Goal: Task Accomplishment & Management: Use online tool/utility

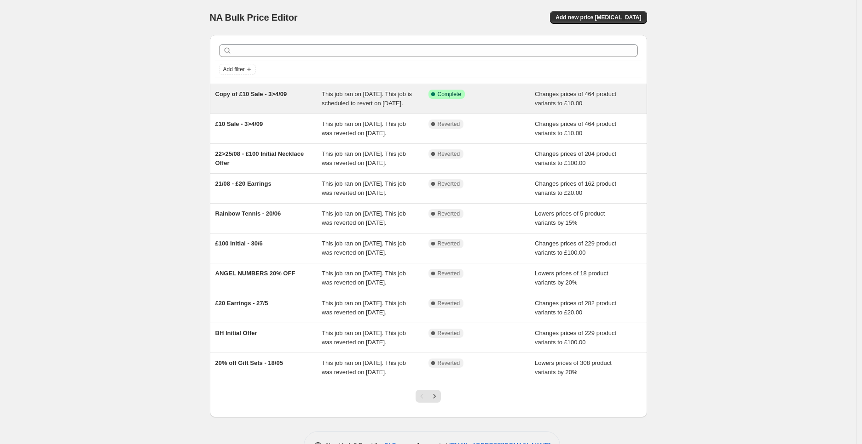
click at [264, 98] on span "Copy of £10 Sale - 3>4/09" at bounding box center [251, 94] width 72 height 7
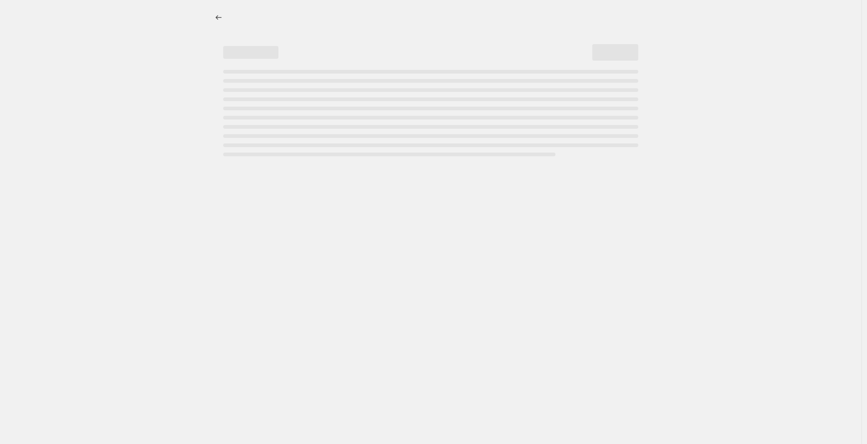
select select "no_change"
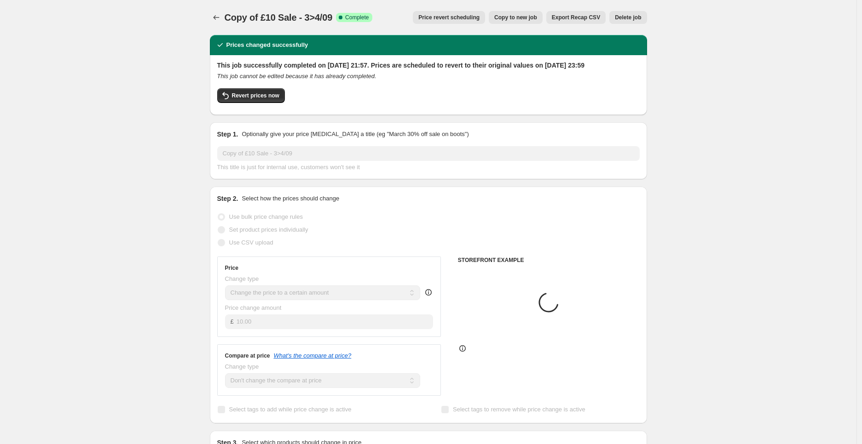
select select "collection"
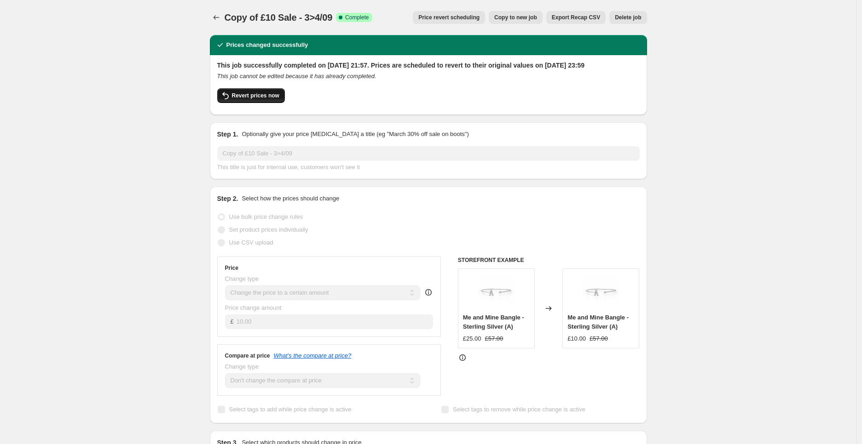
click at [258, 99] on span "Revert prices now" at bounding box center [255, 95] width 47 height 7
checkbox input "false"
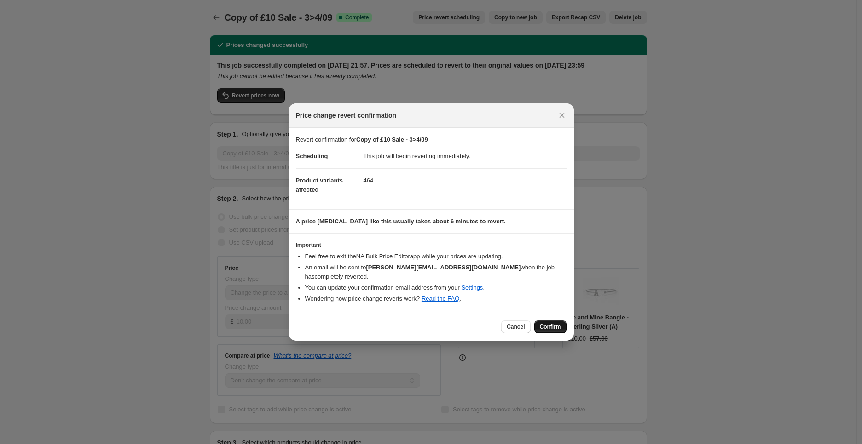
click at [554, 323] on span "Confirm" at bounding box center [550, 326] width 21 height 7
